Goal: Navigation & Orientation: Find specific page/section

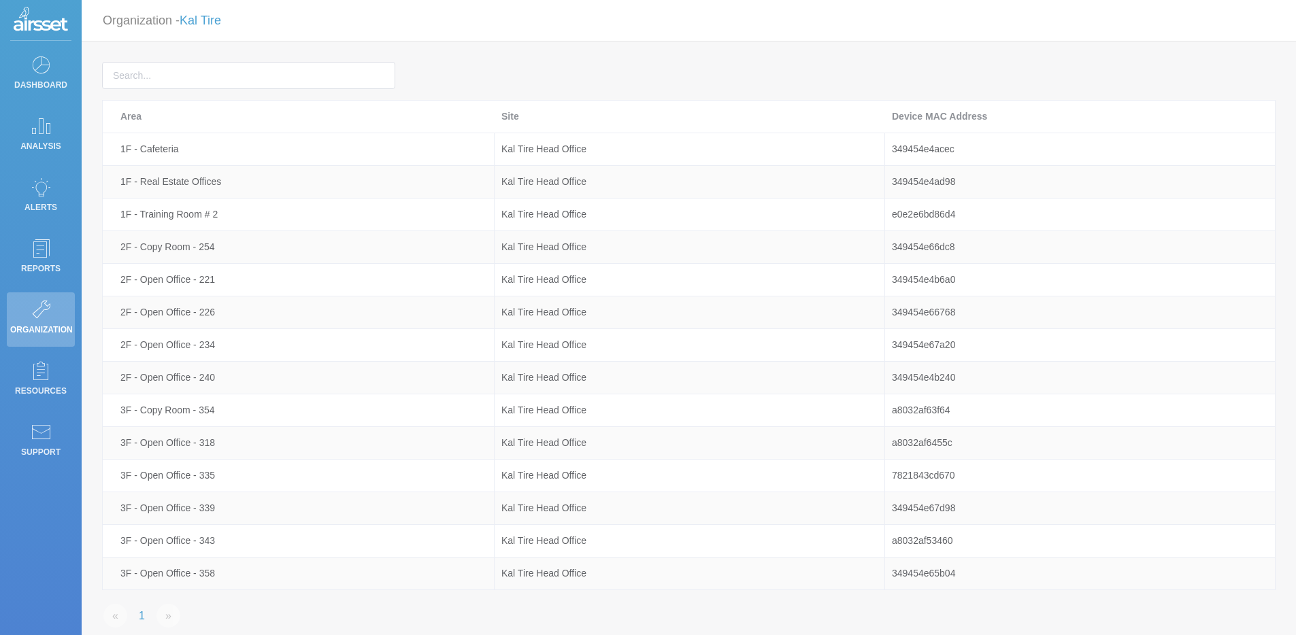
scroll to position [67, 0]
click at [39, 66] on icon at bounding box center [41, 64] width 20 height 19
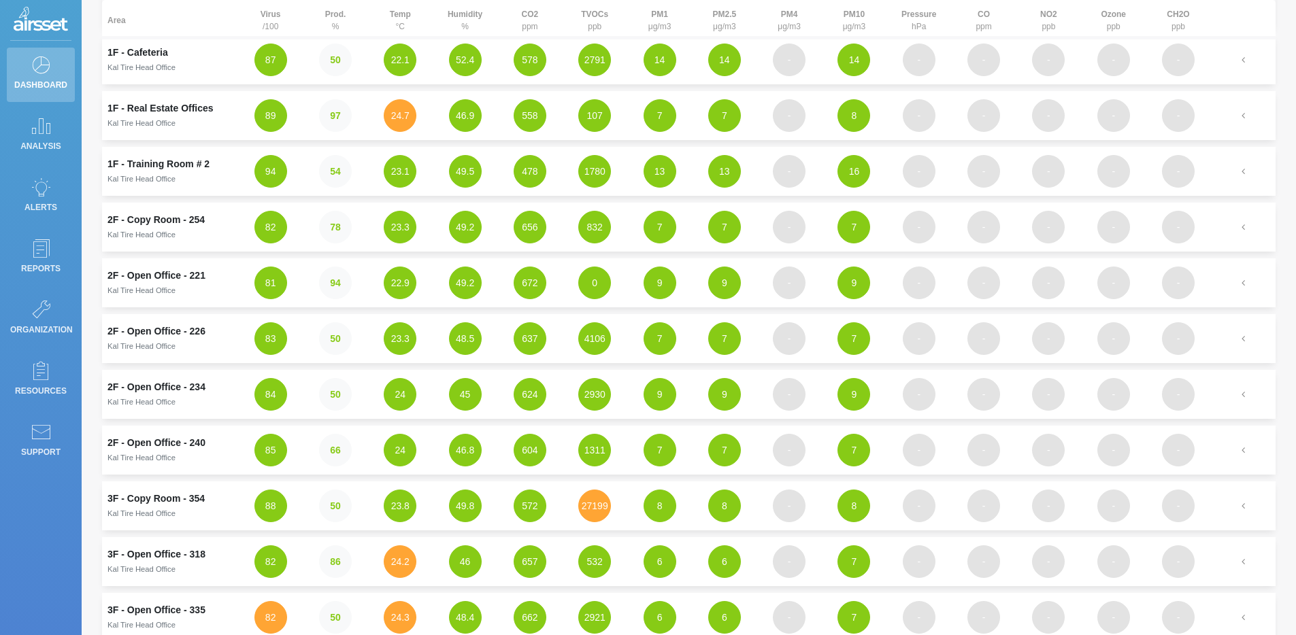
scroll to position [112, 0]
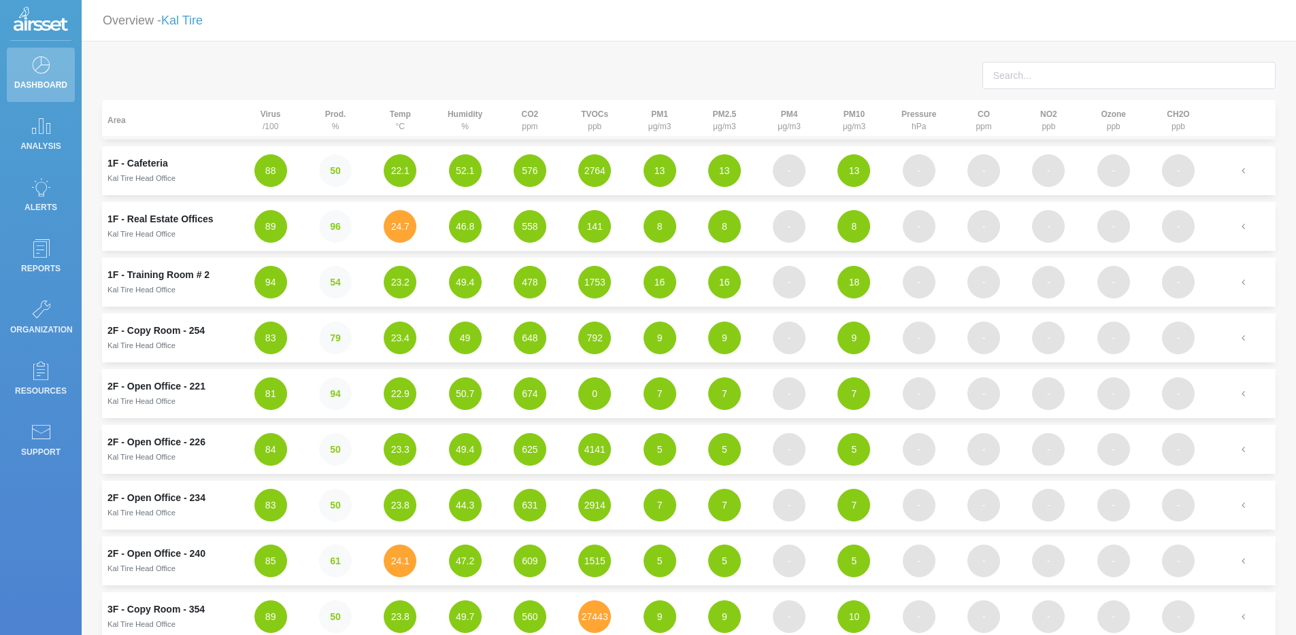
scroll to position [365, 0]
